Goal: Find specific page/section: Find specific page/section

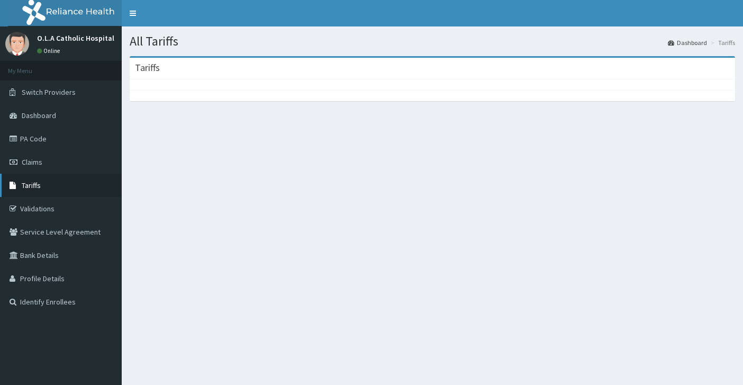
click at [31, 187] on span "Tariffs" at bounding box center [31, 185] width 19 height 10
click at [24, 188] on span "Tariffs" at bounding box center [31, 185] width 19 height 10
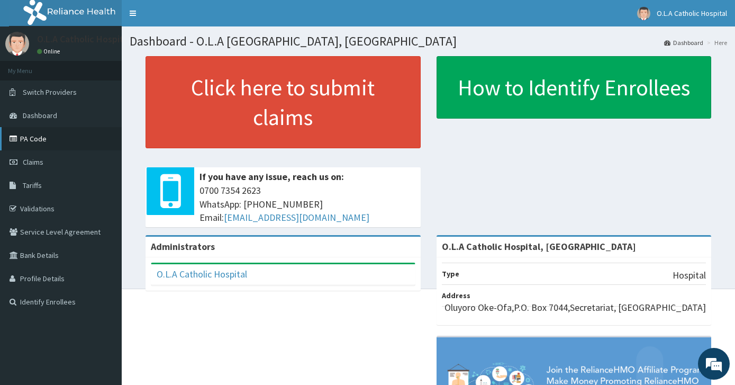
click at [34, 142] on link "PA Code" at bounding box center [61, 138] width 122 height 23
